Goal: Task Accomplishment & Management: Complete application form

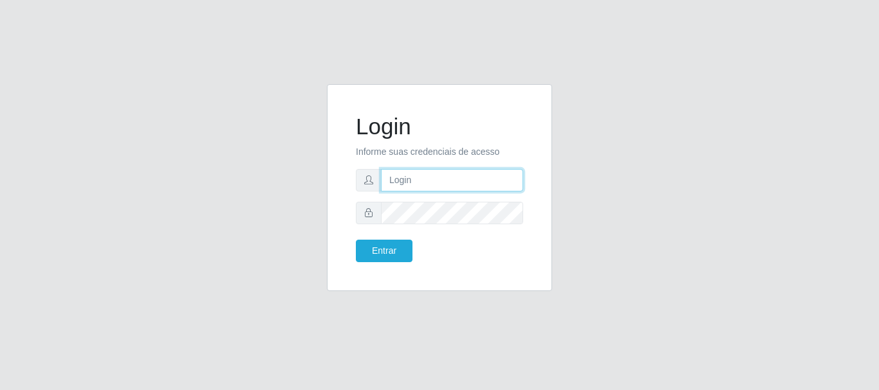
click at [404, 187] on input "text" at bounding box center [452, 180] width 142 height 23
type input "LucasBemais@B09"
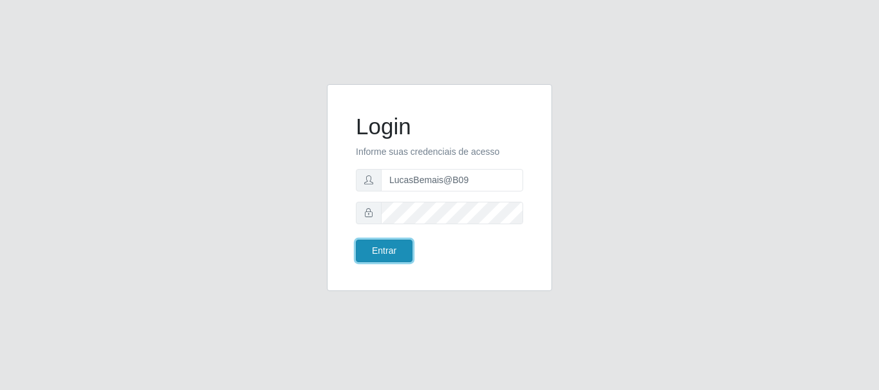
click at [382, 256] on button "Entrar" at bounding box center [384, 251] width 57 height 23
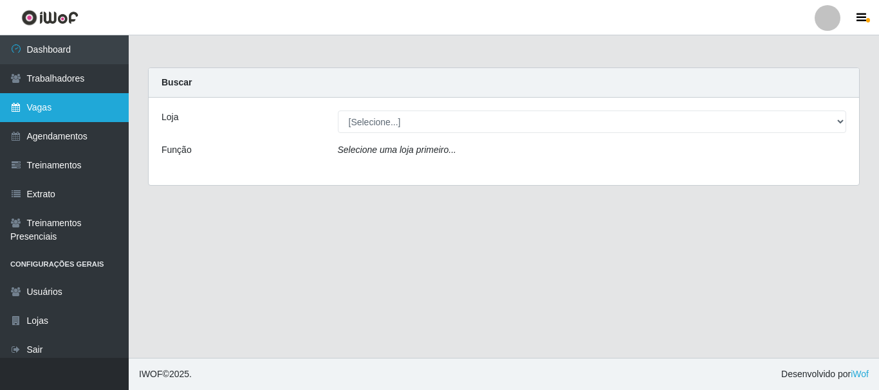
click at [44, 102] on link "Vagas" at bounding box center [64, 107] width 129 height 29
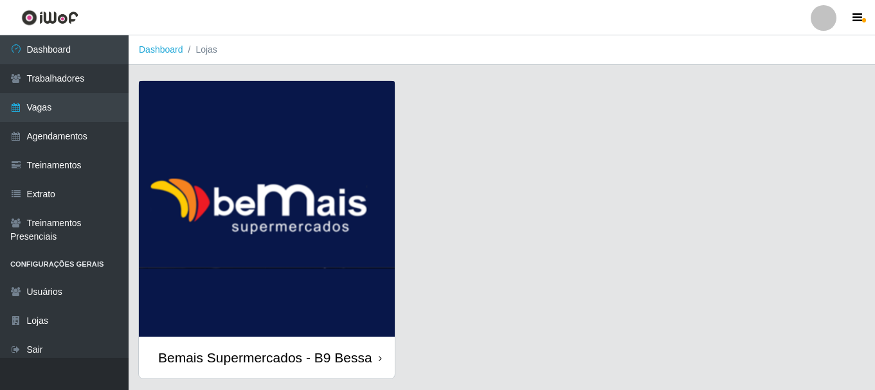
click at [343, 89] on img at bounding box center [267, 209] width 256 height 256
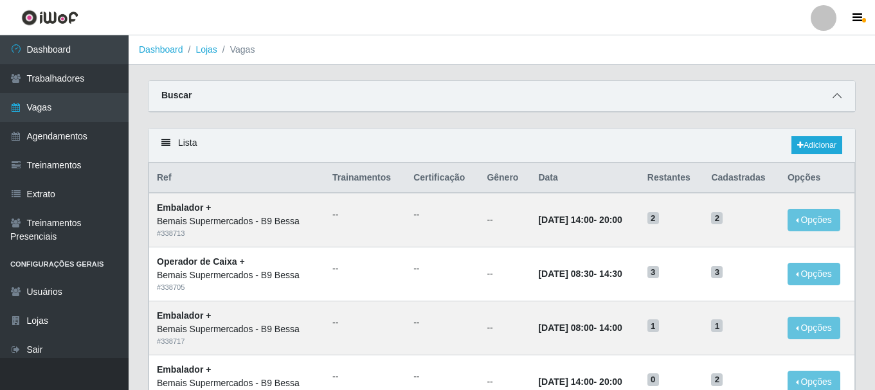
click at [834, 96] on icon at bounding box center [837, 95] width 9 height 9
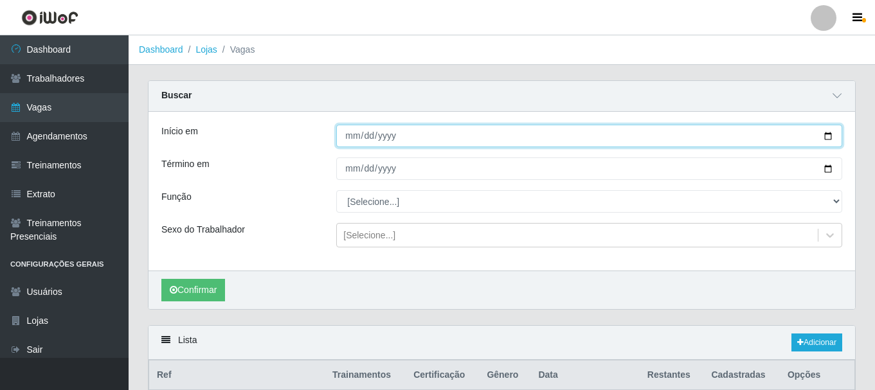
click at [829, 136] on input "Início em" at bounding box center [589, 136] width 506 height 23
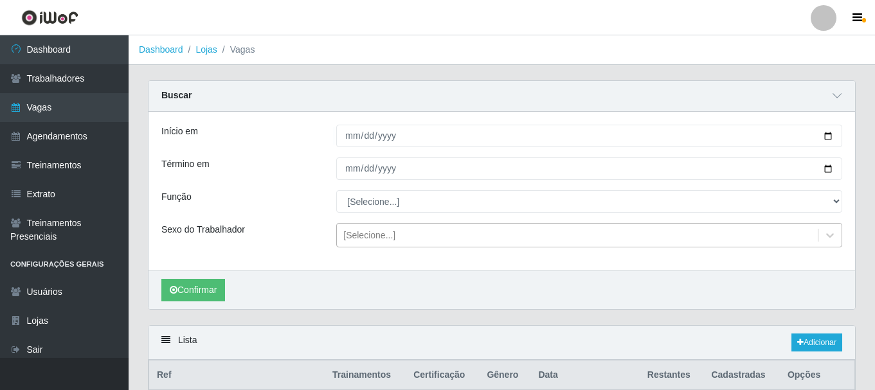
click at [443, 224] on div "[Selecione...]" at bounding box center [589, 235] width 506 height 24
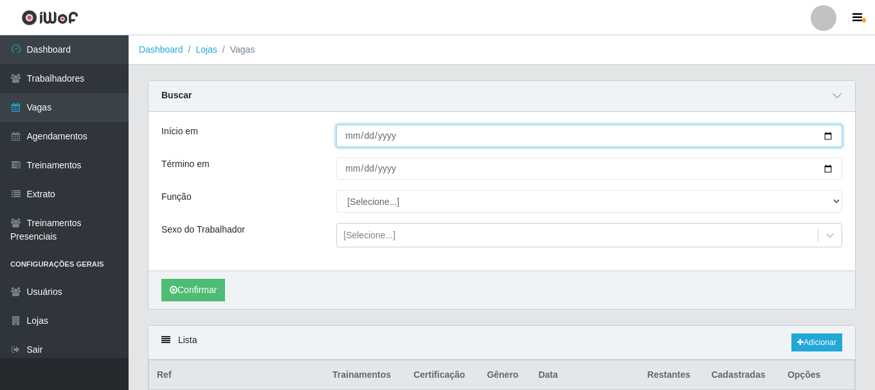
click at [829, 137] on input "[DATE]" at bounding box center [589, 136] width 506 height 23
type input "[DATE]"
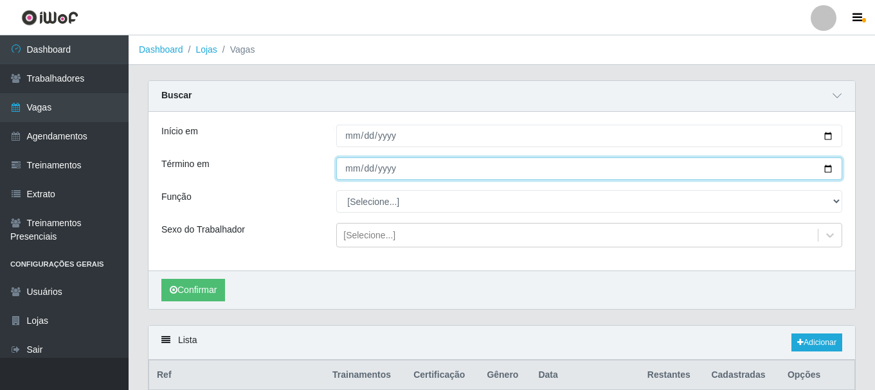
click at [825, 165] on input "Término em" at bounding box center [589, 169] width 506 height 23
type input "[DATE]"
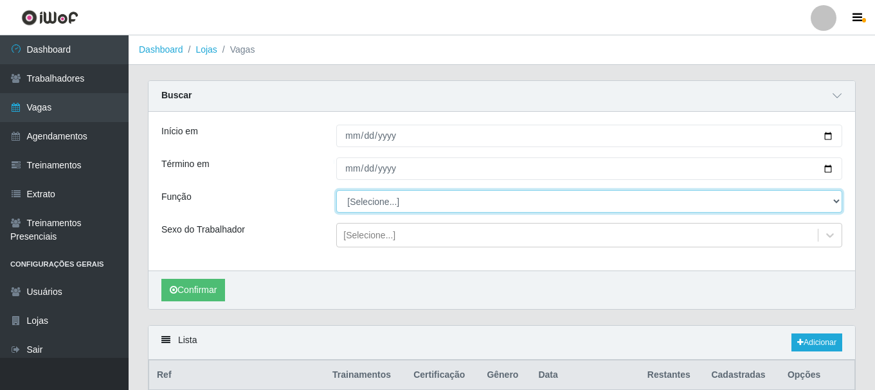
click at [363, 198] on select "[Selecione...] ASG ASG + ASG ++ Auxiliar de Estoque Auxiliar de [GEOGRAPHIC_DAT…" at bounding box center [589, 201] width 506 height 23
click at [336, 191] on select "[Selecione...] ASG ASG + ASG ++ Auxiliar de Estoque Auxiliar de [GEOGRAPHIC_DAT…" at bounding box center [589, 201] width 506 height 23
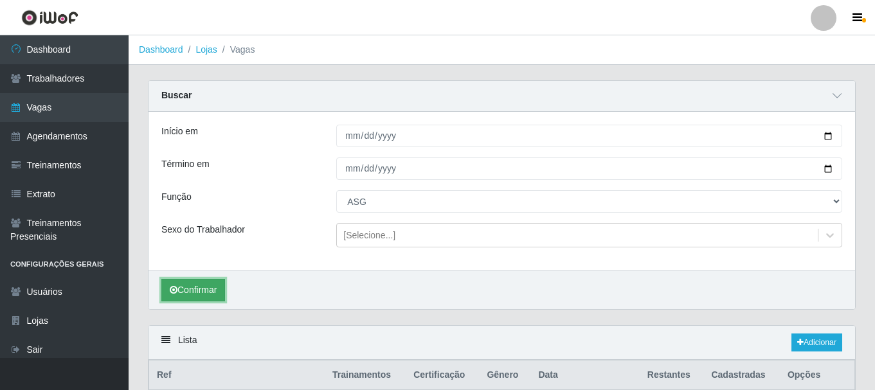
click at [201, 284] on button "Confirmar" at bounding box center [193, 290] width 64 height 23
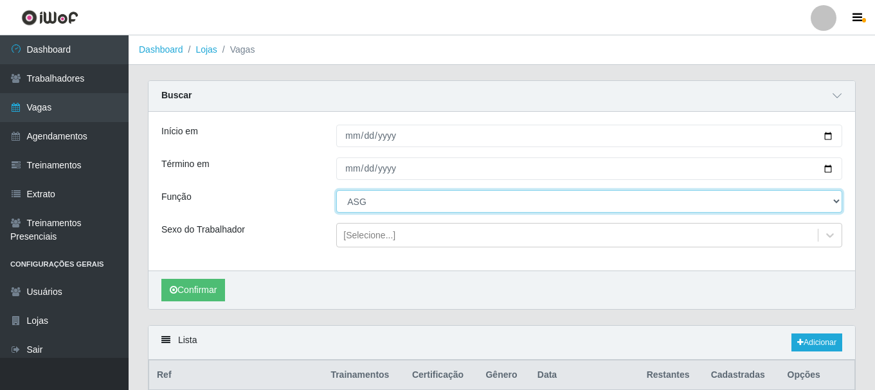
click at [551, 197] on select "[Selecione...] ASG ASG + ASG ++ Auxiliar de Estoque Auxiliar de [GEOGRAPHIC_DAT…" at bounding box center [589, 201] width 506 height 23
select select "75"
click at [336, 191] on select "[Selecione...] ASG ASG + ASG ++ Auxiliar de Estoque Auxiliar de [GEOGRAPHIC_DAT…" at bounding box center [589, 201] width 506 height 23
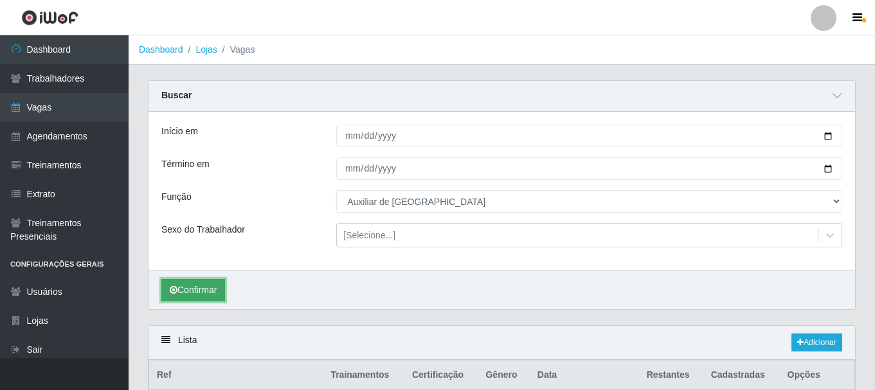
click at [197, 284] on button "Confirmar" at bounding box center [193, 290] width 64 height 23
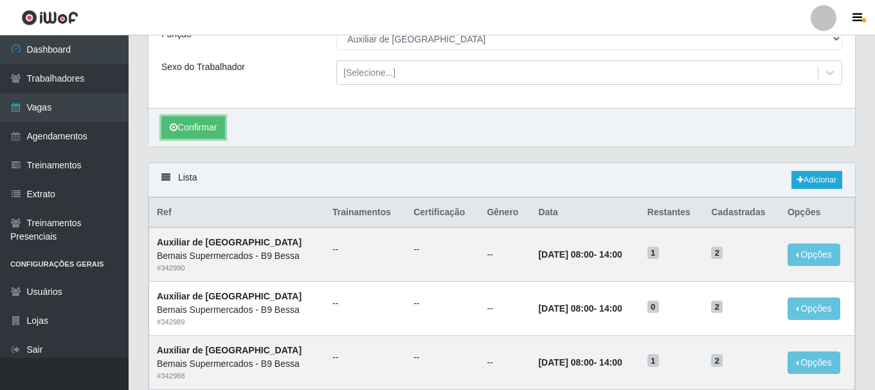
scroll to position [285, 0]
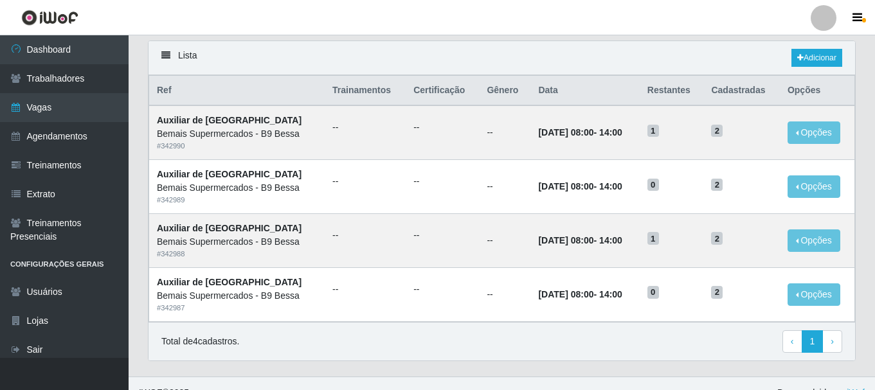
click at [292, 160] on td "Auxiliar de Estoque Bemais Supermercados - B9 Bessa # 342990" at bounding box center [237, 132] width 176 height 54
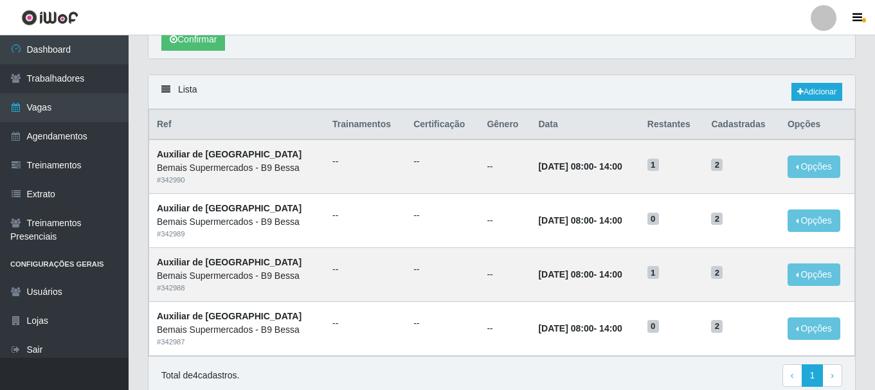
scroll to position [174, 0]
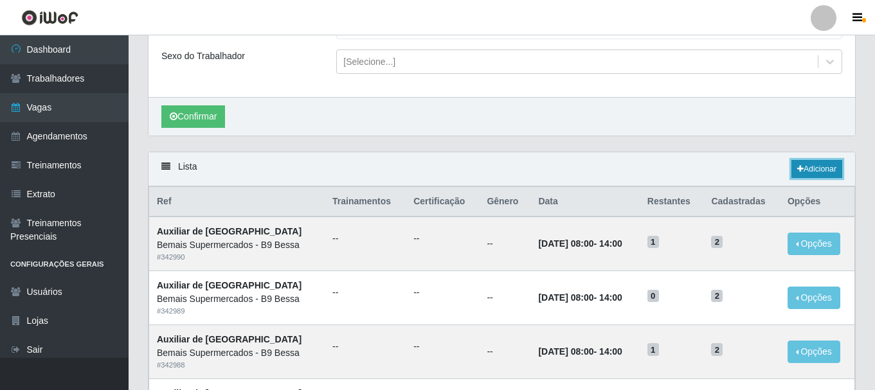
click at [803, 168] on link "Adicionar" at bounding box center [817, 169] width 51 height 18
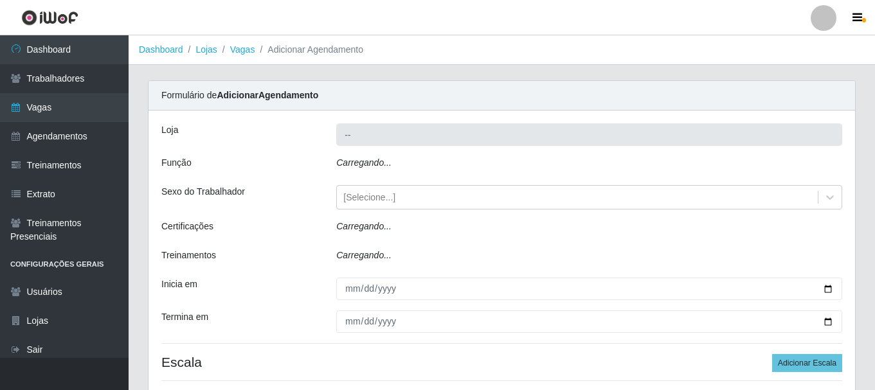
type input "Bemais Supermercados - B9 Bessa"
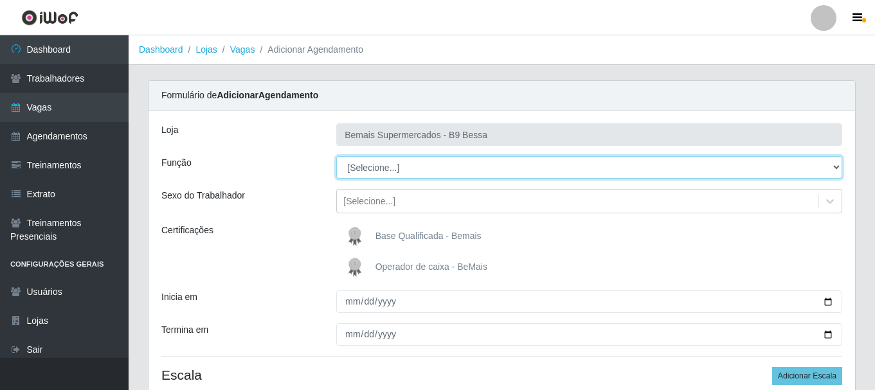
click at [396, 169] on select "[Selecione...] ASG ASG + ASG ++ Auxiliar de Estoque Auxiliar de [GEOGRAPHIC_DAT…" at bounding box center [589, 167] width 506 height 23
select select "16"
click at [336, 156] on select "[Selecione...] ASG ASG + ASG ++ Auxiliar de Estoque Auxiliar de [GEOGRAPHIC_DAT…" at bounding box center [589, 167] width 506 height 23
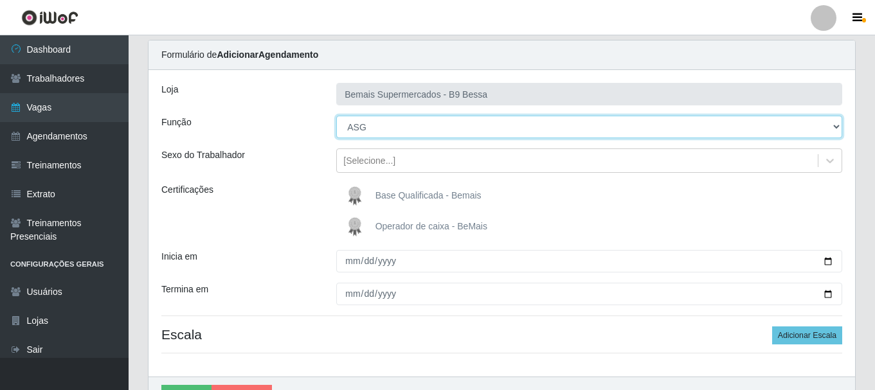
scroll to position [45, 0]
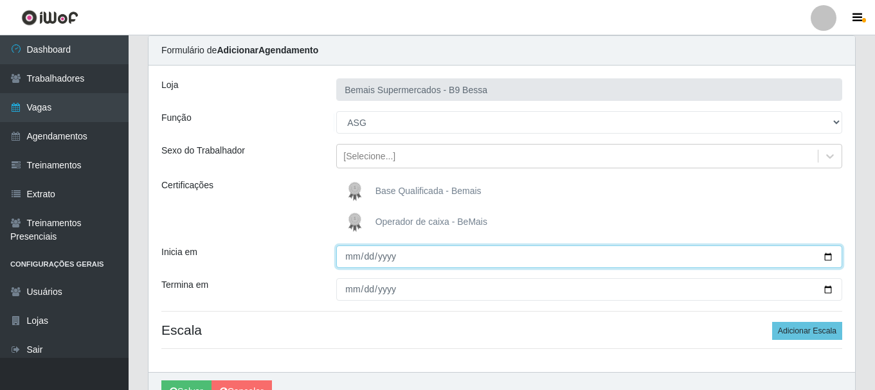
click at [568, 258] on input "Inicia em" at bounding box center [589, 257] width 506 height 23
type input "[DATE]"
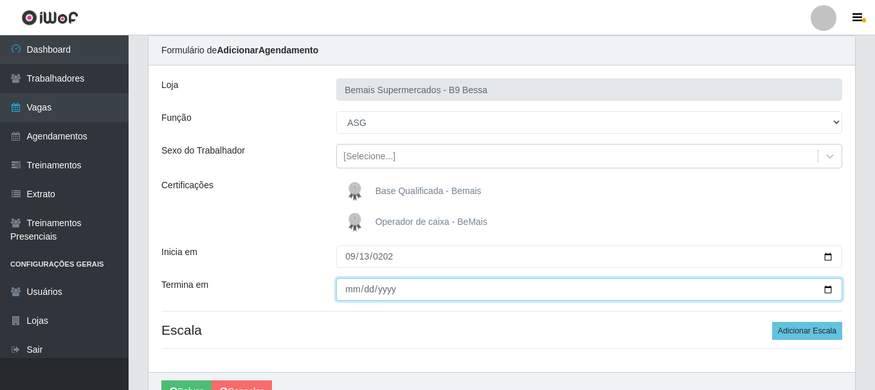
click at [416, 295] on input "Termina em" at bounding box center [589, 289] width 506 height 23
type input "[PHONE_NUMBER]"
type input "[DATE]"
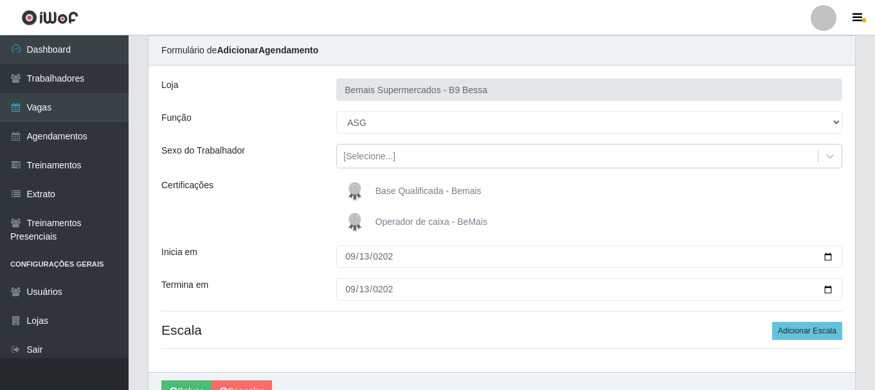
click at [233, 247] on div "Inicia em" at bounding box center [239, 257] width 175 height 23
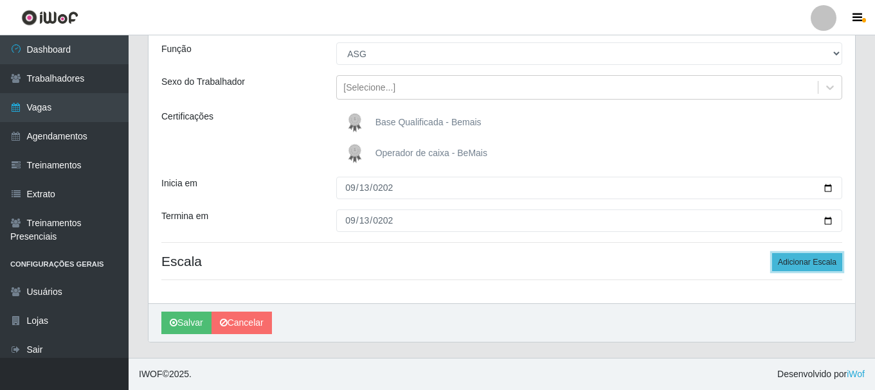
click at [799, 262] on button "Adicionar Escala" at bounding box center [807, 262] width 70 height 18
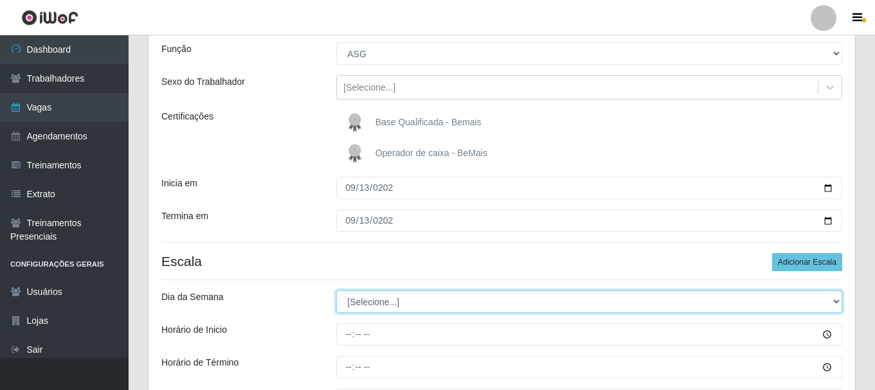
click at [352, 305] on select "[Selecione...] Segunda Terça Quarta Quinta Sexta Sábado Domingo" at bounding box center [589, 302] width 506 height 23
select select "6"
click at [336, 291] on select "[Selecione...] Segunda Terça Quarta Quinta Sexta Sábado Domingo" at bounding box center [589, 302] width 506 height 23
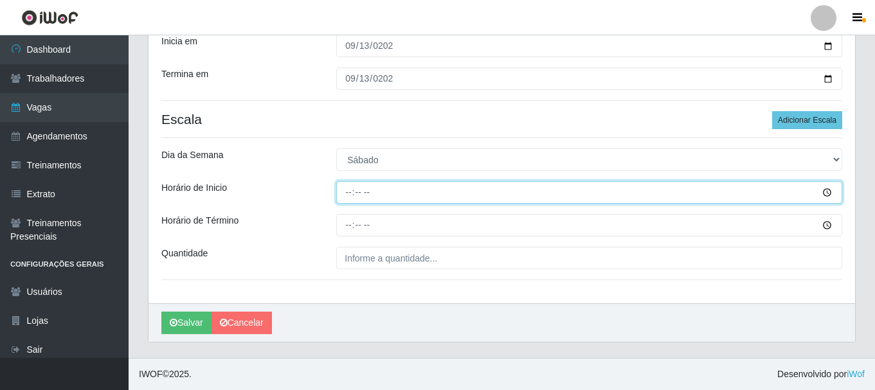
click at [349, 183] on input "Horário de Inicio" at bounding box center [589, 192] width 506 height 23
type input "08:00"
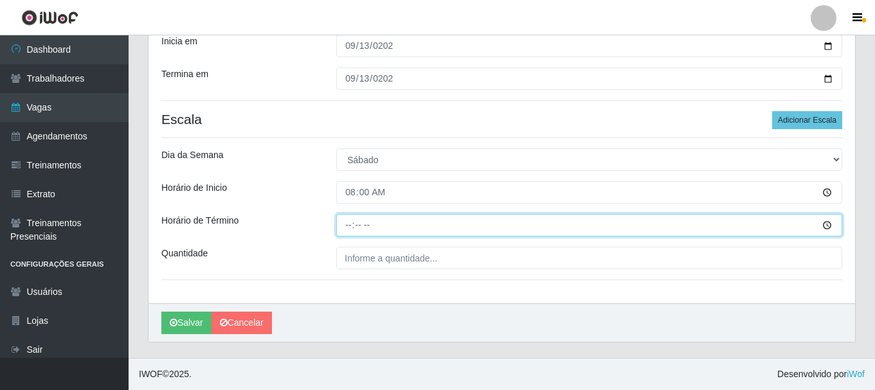
click at [349, 230] on input "Horário de Término" at bounding box center [589, 225] width 506 height 23
type input "14:00"
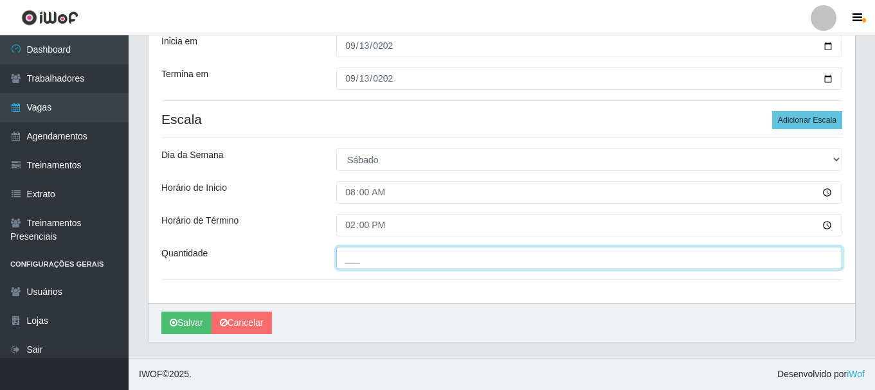
click at [356, 257] on input "___" at bounding box center [589, 258] width 506 height 23
type input "1__"
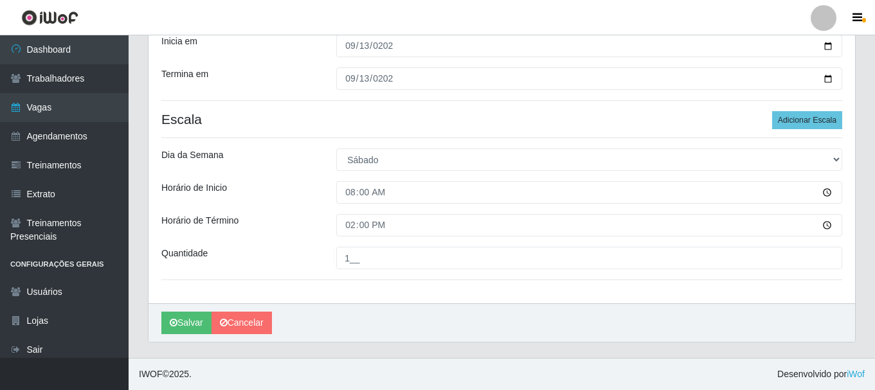
click at [281, 244] on div "Loja Bemais Supermercados - B9 Bessa Função [Selecione...] ASG ASG + ASG ++ Aux…" at bounding box center [502, 79] width 707 height 449
click at [173, 318] on button "Salvar" at bounding box center [186, 323] width 50 height 23
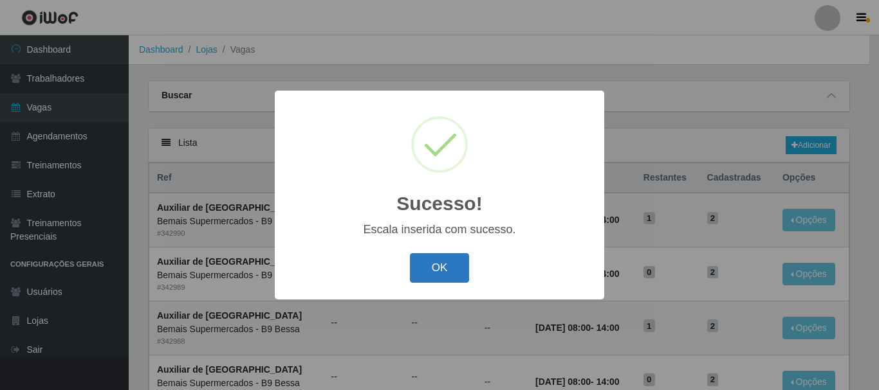
click at [426, 264] on button "OK" at bounding box center [440, 268] width 60 height 30
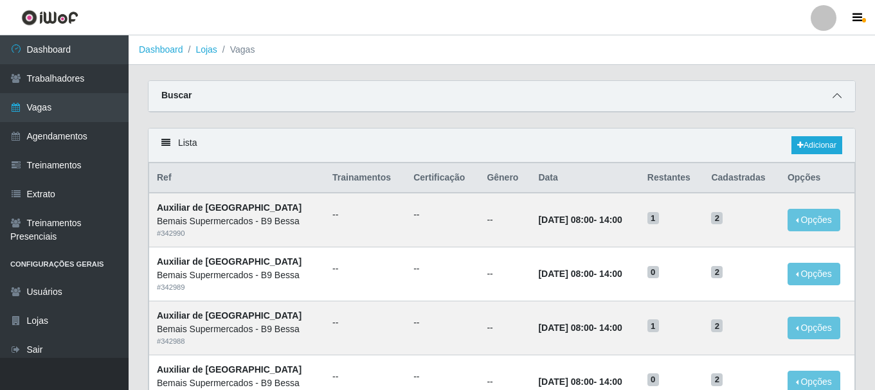
click at [841, 98] on icon at bounding box center [837, 95] width 9 height 9
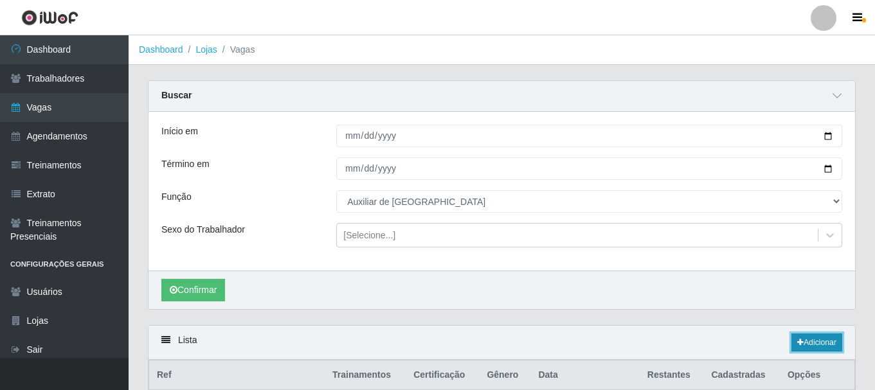
click at [808, 340] on link "Adicionar" at bounding box center [817, 343] width 51 height 18
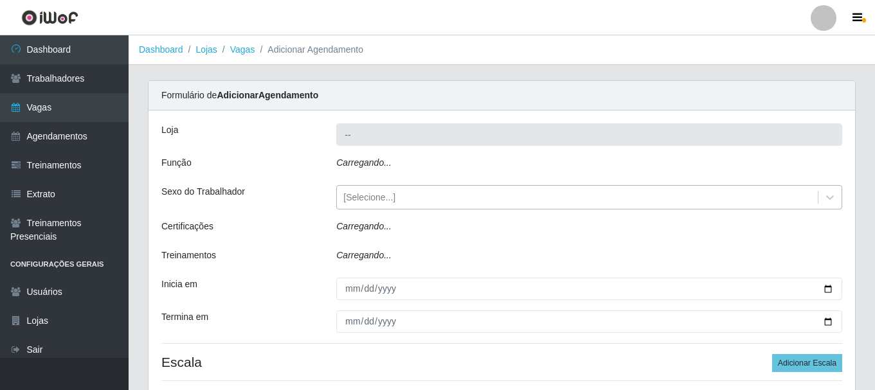
type input "Bemais Supermercados - B9 Bessa"
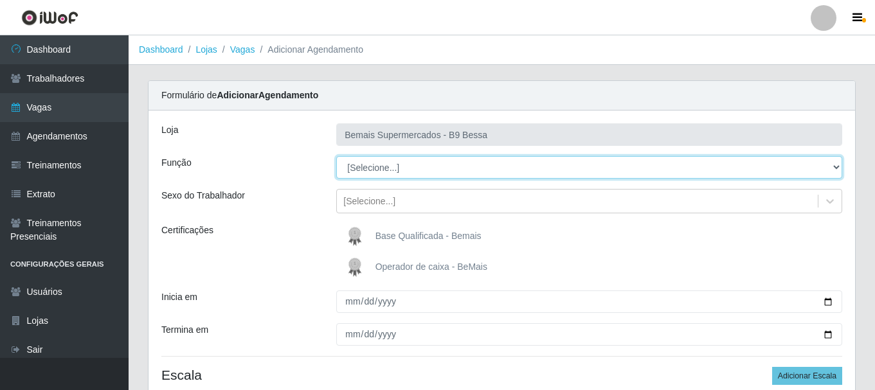
click at [349, 172] on select "[Selecione...] ASG ASG + ASG ++ Auxiliar de Estoque Auxiliar de [GEOGRAPHIC_DAT…" at bounding box center [589, 167] width 506 height 23
select select "75"
click at [336, 156] on select "[Selecione...] ASG ASG + ASG ++ Auxiliar de Estoque Auxiliar de [GEOGRAPHIC_DAT…" at bounding box center [589, 167] width 506 height 23
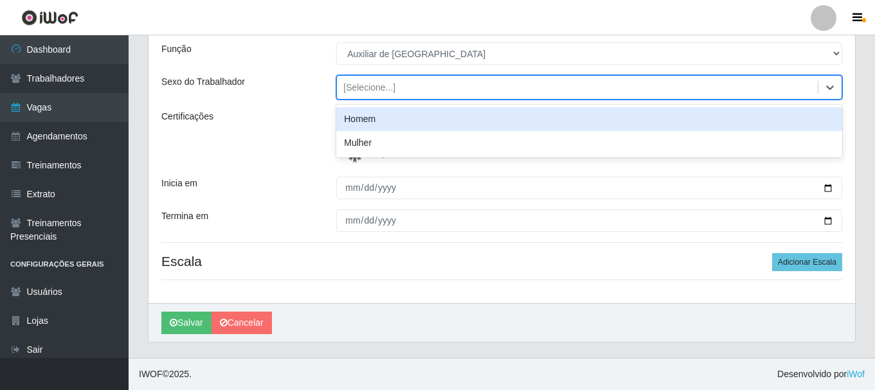
click at [378, 85] on div "[Selecione...]" at bounding box center [369, 88] width 52 height 14
click at [371, 124] on div "Homem" at bounding box center [589, 119] width 506 height 24
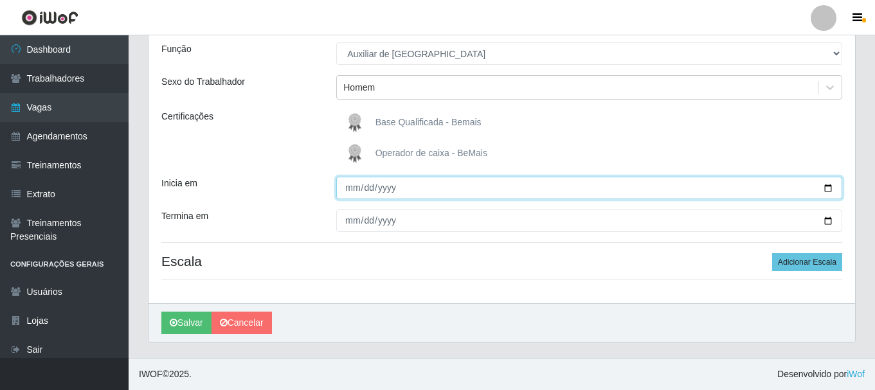
click at [747, 181] on input "Inicia em" at bounding box center [589, 188] width 506 height 23
type input "[DATE]"
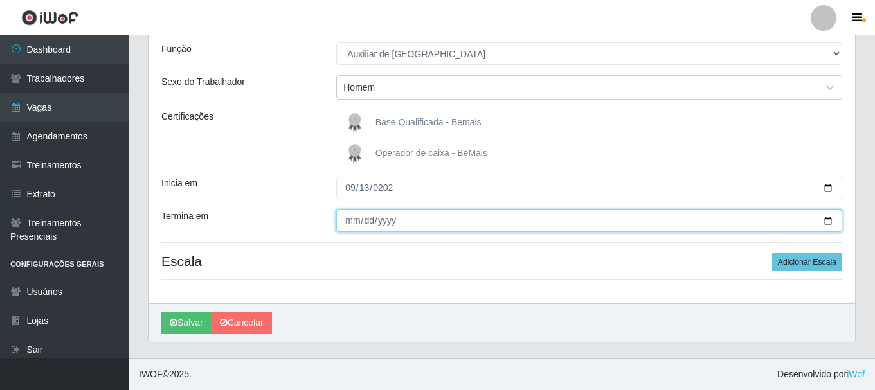
click at [403, 220] on input "Termina em" at bounding box center [589, 221] width 506 height 23
type input "[DATE]"
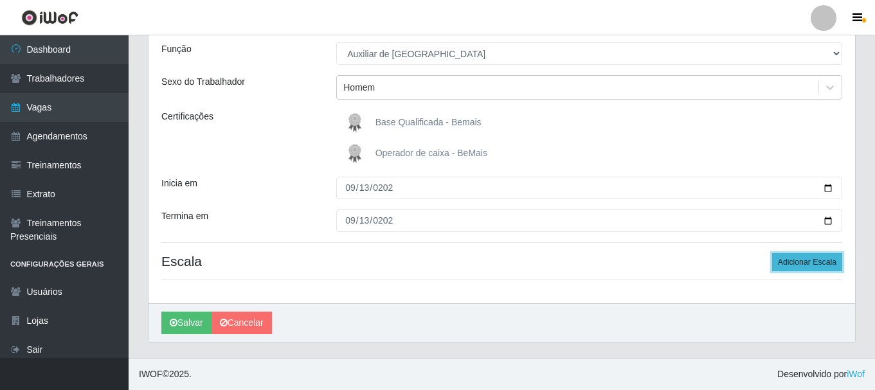
click at [783, 265] on button "Adicionar Escala" at bounding box center [807, 262] width 70 height 18
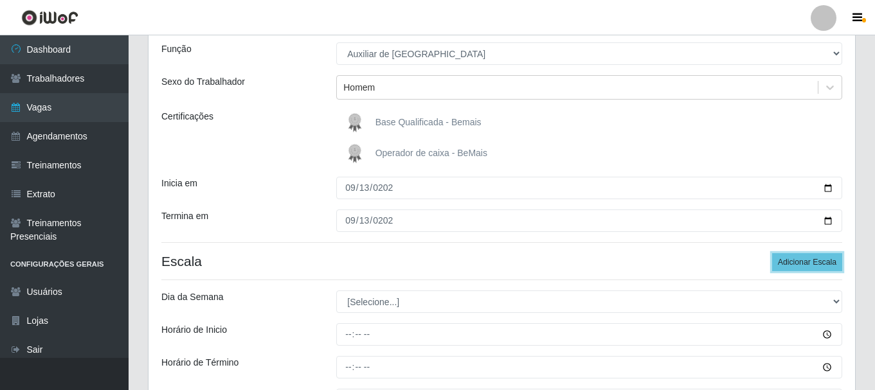
scroll to position [256, 0]
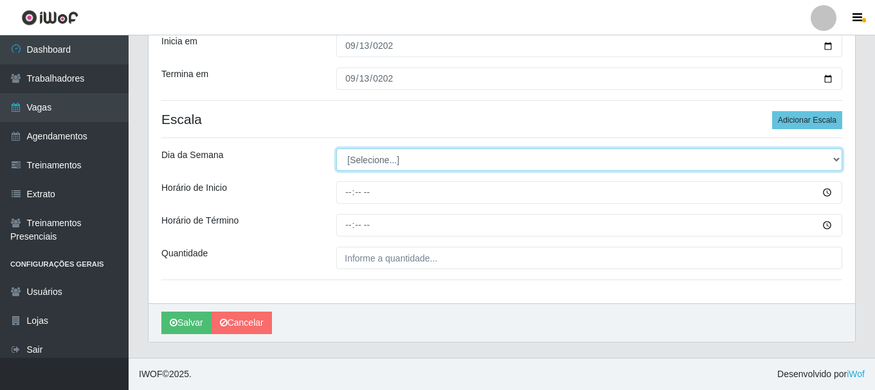
click at [371, 166] on select "[Selecione...] Segunda Terça Quarta Quinta Sexta Sábado Domingo" at bounding box center [589, 160] width 506 height 23
select select "6"
click at [336, 149] on select "[Selecione...] Segunda Terça Quarta Quinta Sexta Sábado Domingo" at bounding box center [589, 160] width 506 height 23
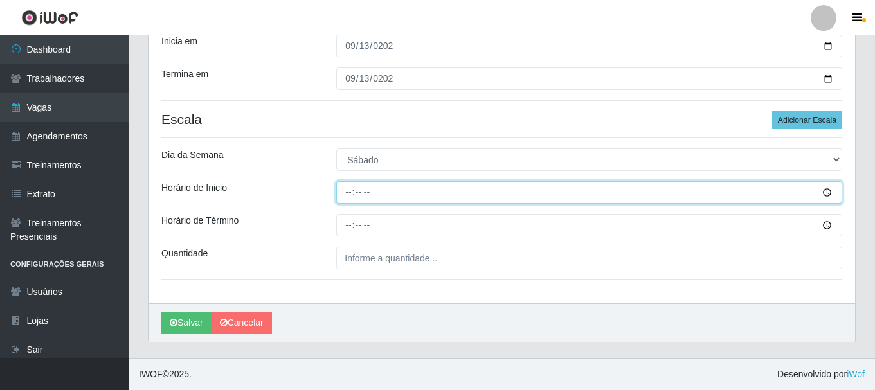
click at [345, 186] on input "Horário de Inicio" at bounding box center [589, 192] width 506 height 23
type input "08:00"
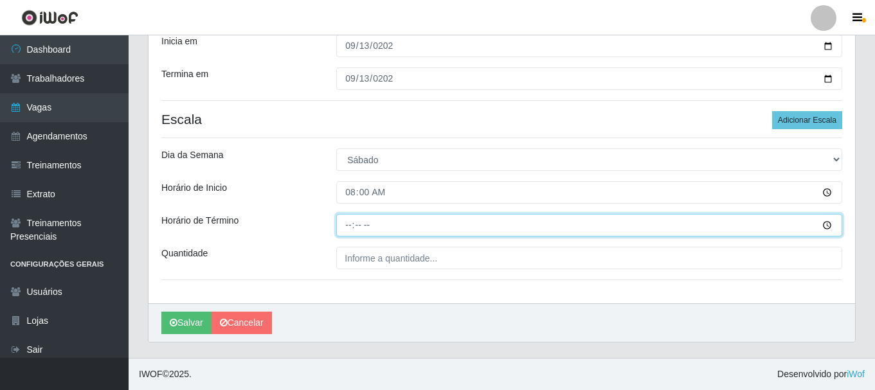
click at [350, 222] on input "Horário de Término" at bounding box center [589, 225] width 506 height 23
type input "14:00"
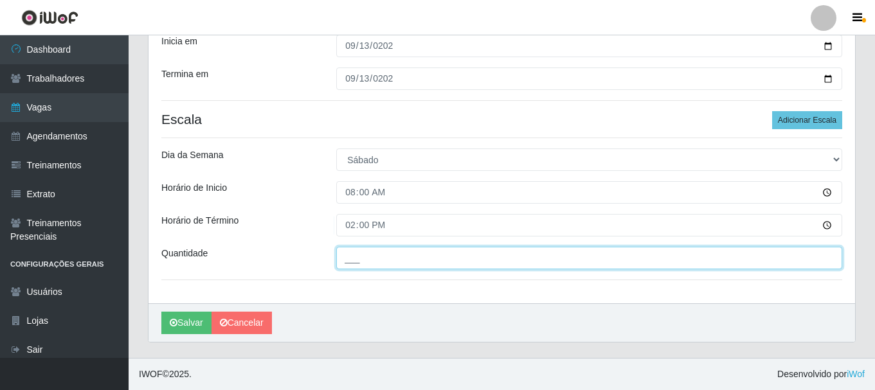
click at [360, 266] on input "___" at bounding box center [589, 258] width 506 height 23
type input "2__"
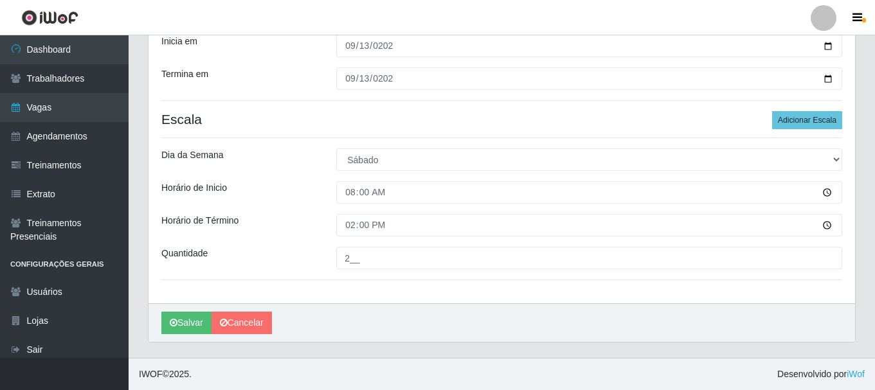
click at [254, 188] on div "Horário de Inicio" at bounding box center [239, 192] width 175 height 23
click at [183, 329] on button "Salvar" at bounding box center [186, 323] width 50 height 23
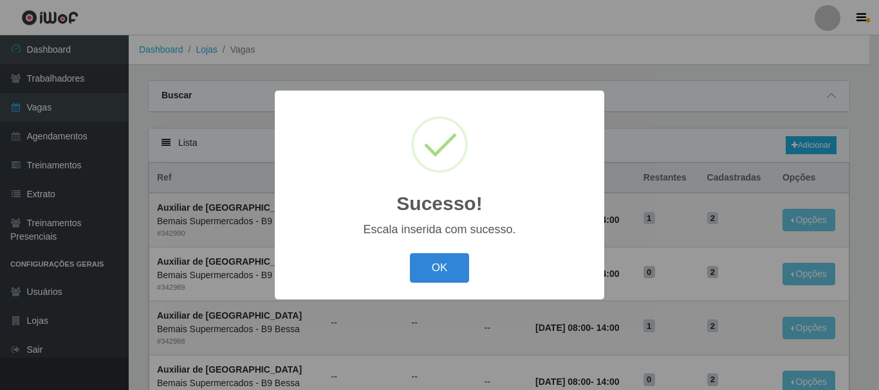
click at [410, 253] on button "OK" at bounding box center [440, 268] width 60 height 30
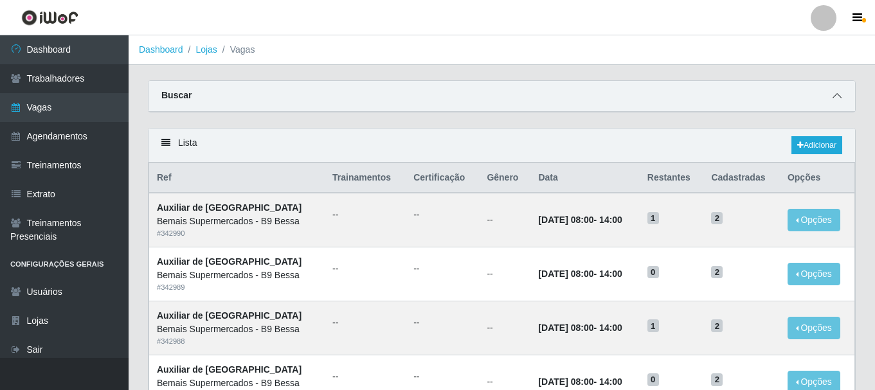
click at [840, 98] on icon at bounding box center [837, 95] width 9 height 9
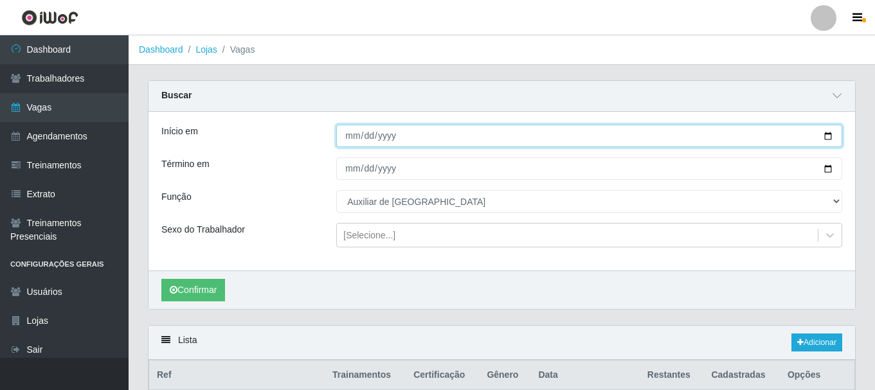
click at [827, 132] on input "[DATE]" at bounding box center [589, 136] width 506 height 23
type input "[DATE]"
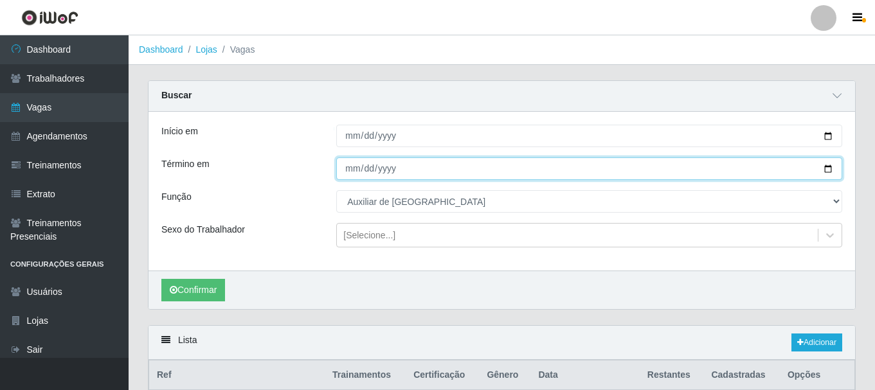
click at [832, 164] on input "[DATE]" at bounding box center [589, 169] width 506 height 23
type input "[DATE]"
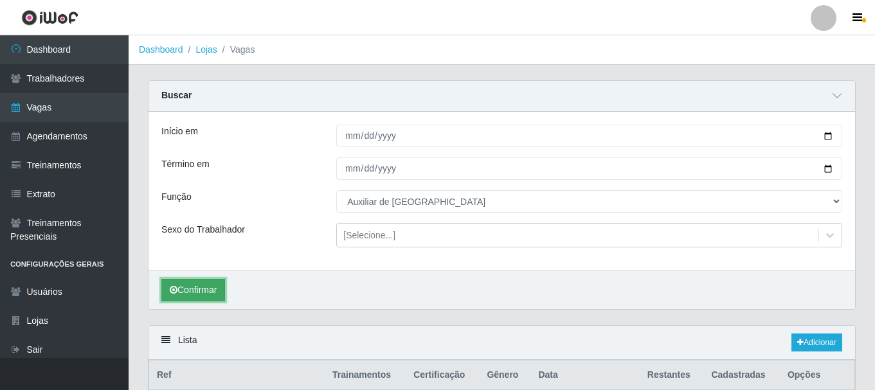
click at [205, 289] on button "Confirmar" at bounding box center [193, 290] width 64 height 23
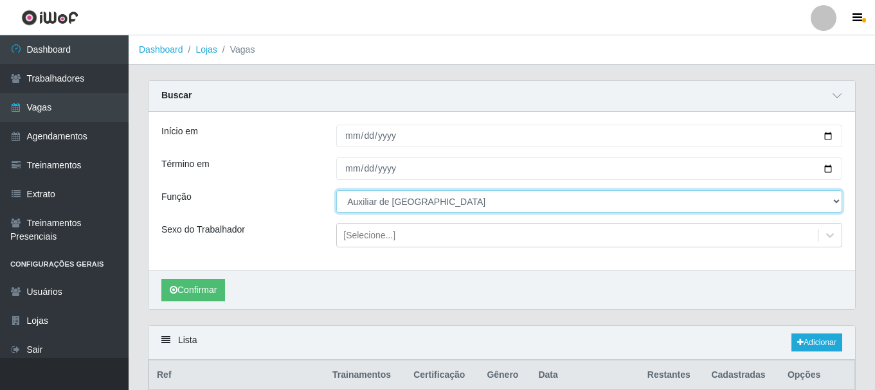
click at [365, 203] on select "[Selecione...] ASG ASG + ASG ++ Auxiliar de Estoque Auxiliar de [GEOGRAPHIC_DAT…" at bounding box center [589, 201] width 506 height 23
select select "16"
click at [336, 191] on select "[Selecione...] ASG ASG + ASG ++ Auxiliar de Estoque Auxiliar de [GEOGRAPHIC_DAT…" at bounding box center [589, 201] width 506 height 23
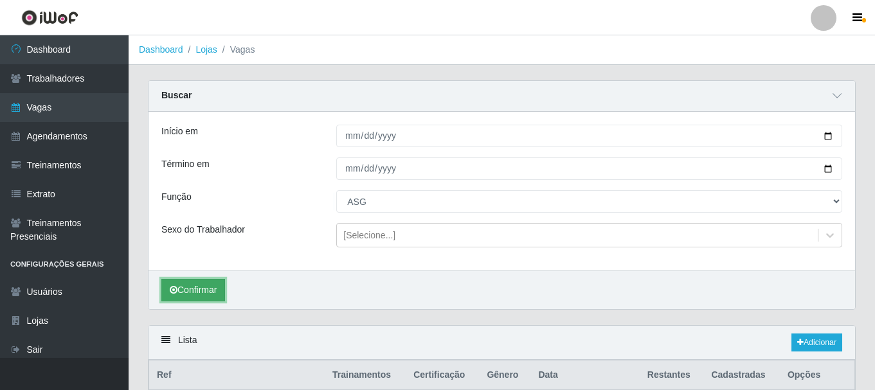
click at [209, 287] on button "Confirmar" at bounding box center [193, 290] width 64 height 23
